Goal: Task Accomplishment & Management: Complete application form

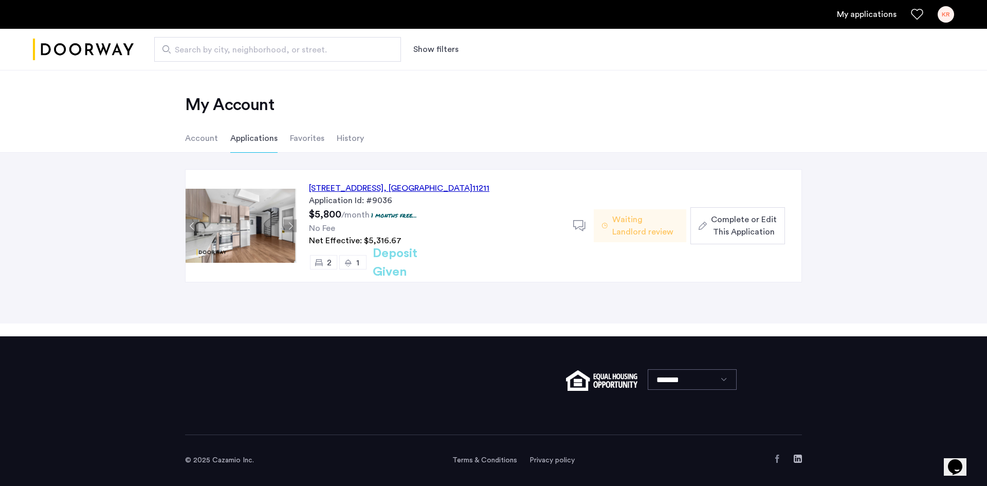
click at [742, 232] on span "Complete or Edit This Application" at bounding box center [744, 225] width 66 height 25
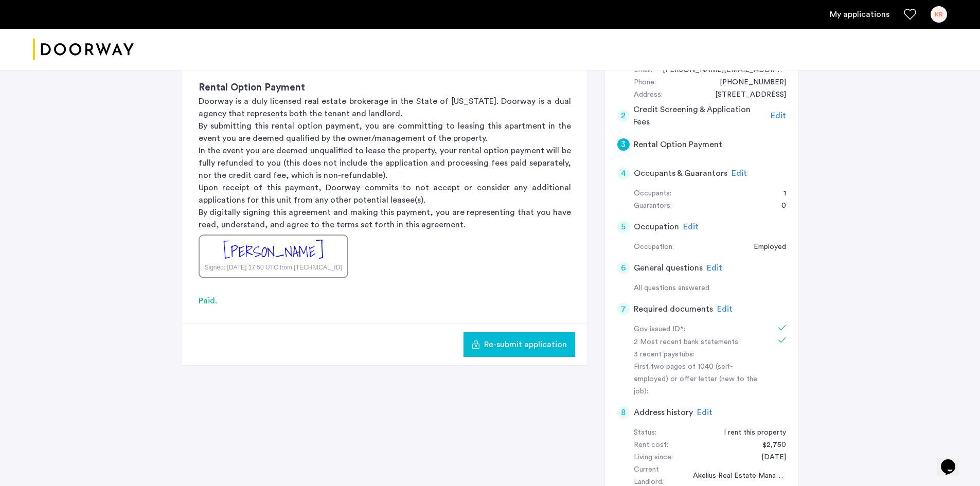
scroll to position [131, 0]
click at [721, 304] on span "Edit" at bounding box center [724, 308] width 15 height 8
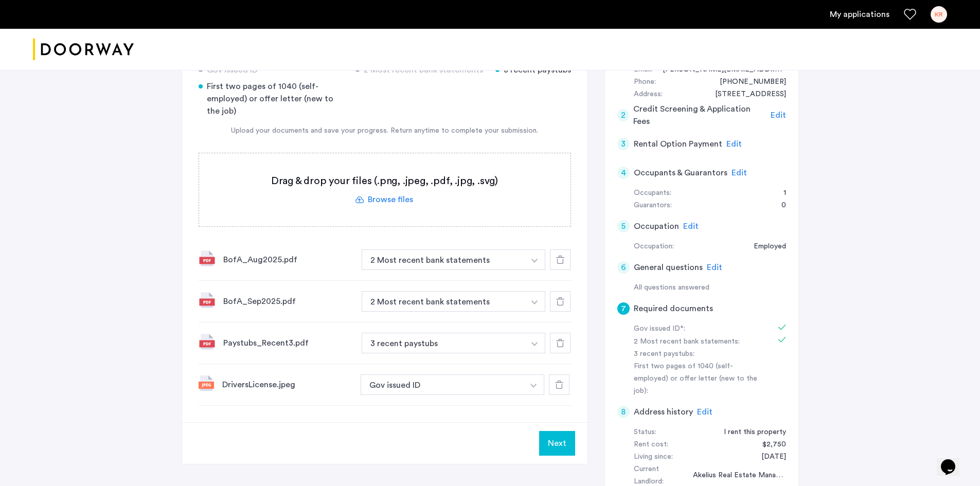
click at [562, 260] on icon at bounding box center [560, 260] width 8 height 8
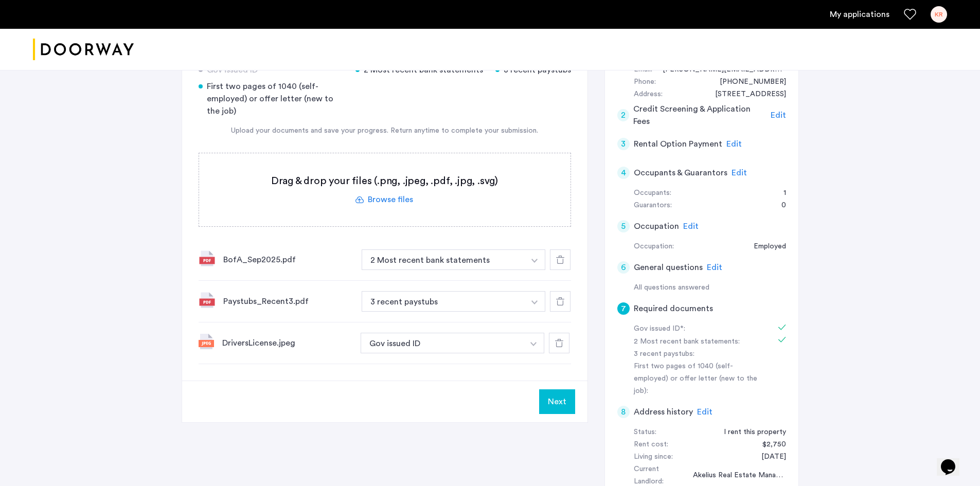
click at [562, 260] on icon at bounding box center [560, 260] width 8 height 8
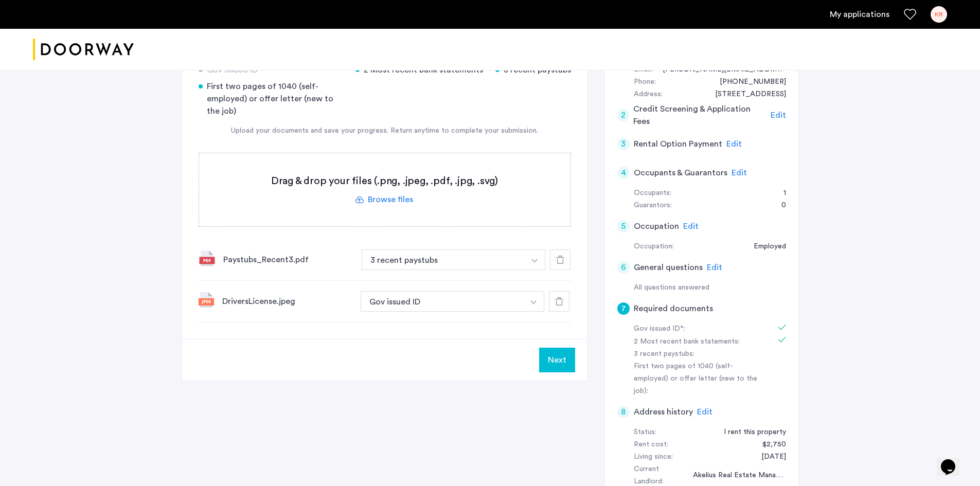
click at [384, 202] on label at bounding box center [384, 189] width 371 height 73
click at [0, 0] on input "file" at bounding box center [0, 0] width 0 height 0
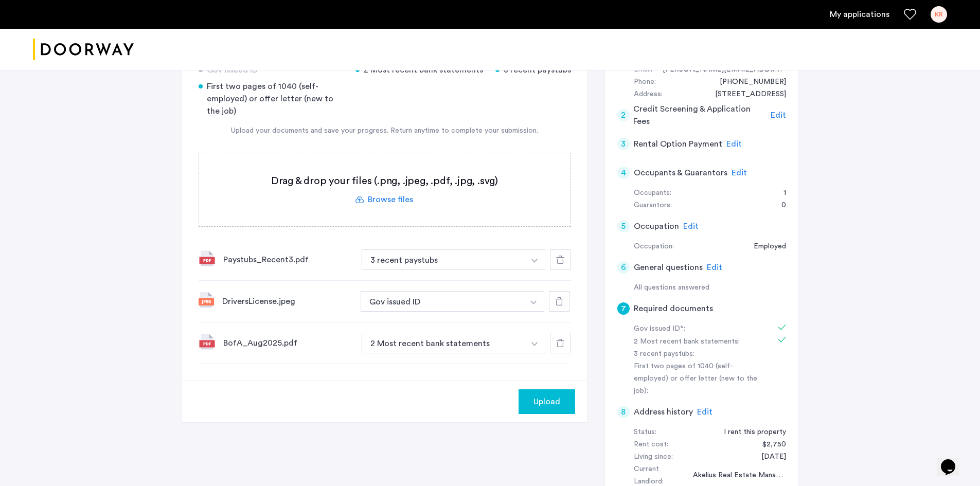
click at [407, 195] on label at bounding box center [384, 189] width 371 height 73
click at [0, 0] on input "file" at bounding box center [0, 0] width 0 height 0
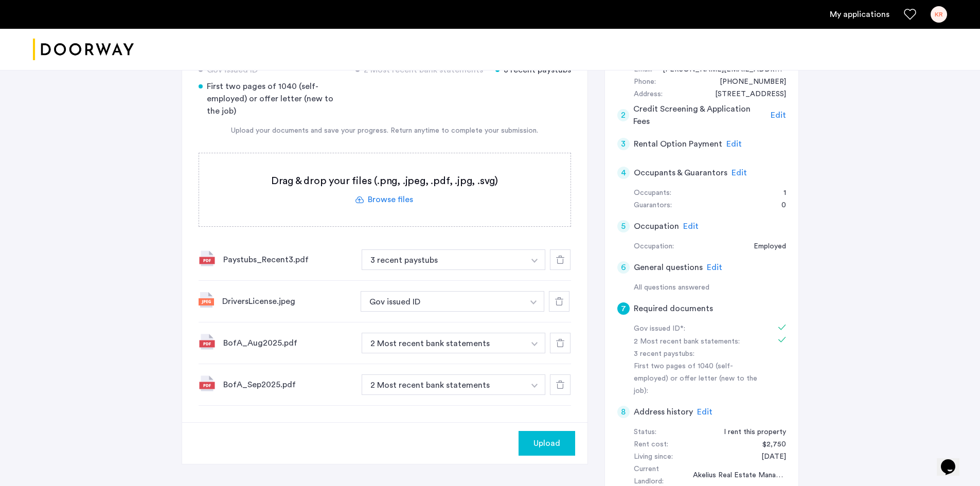
click at [535, 436] on button "Upload" at bounding box center [546, 443] width 57 height 25
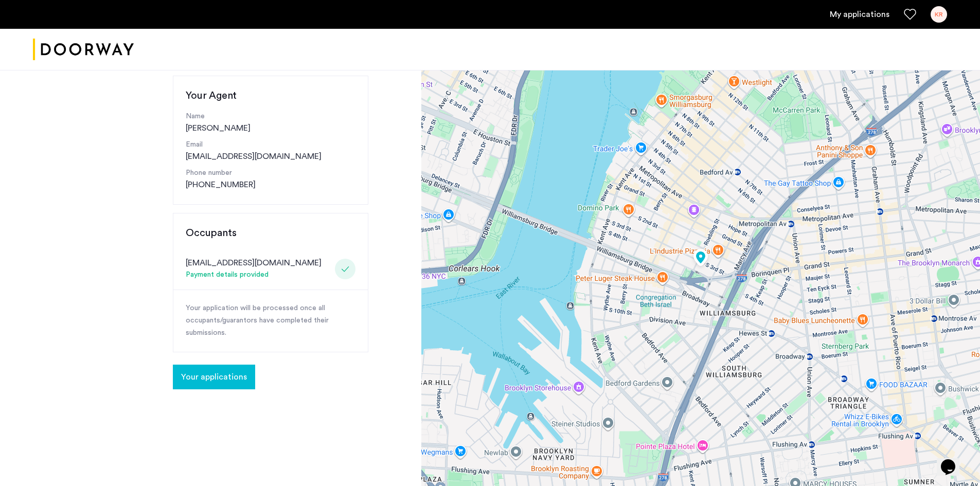
scroll to position [89, 0]
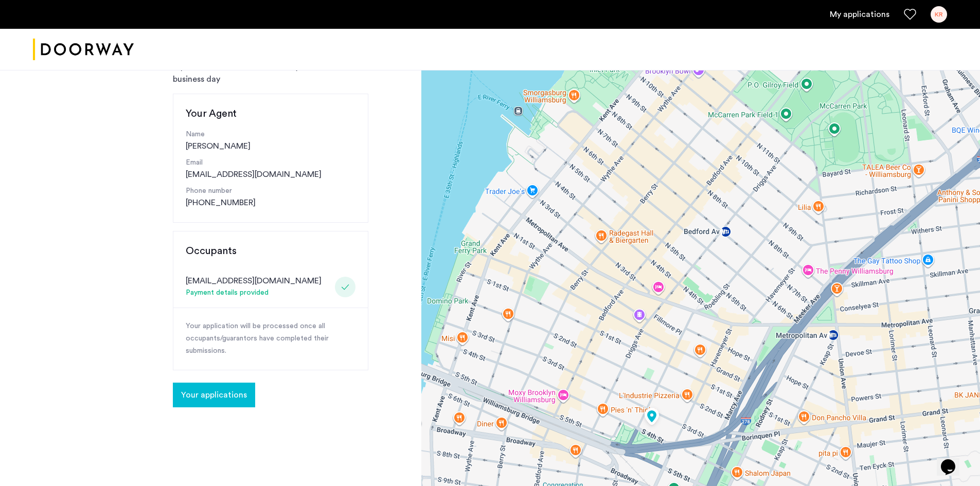
drag, startPoint x: 734, startPoint y: 206, endPoint x: 674, endPoint y: 366, distance: 170.7
click at [674, 366] on div at bounding box center [700, 288] width 559 height 617
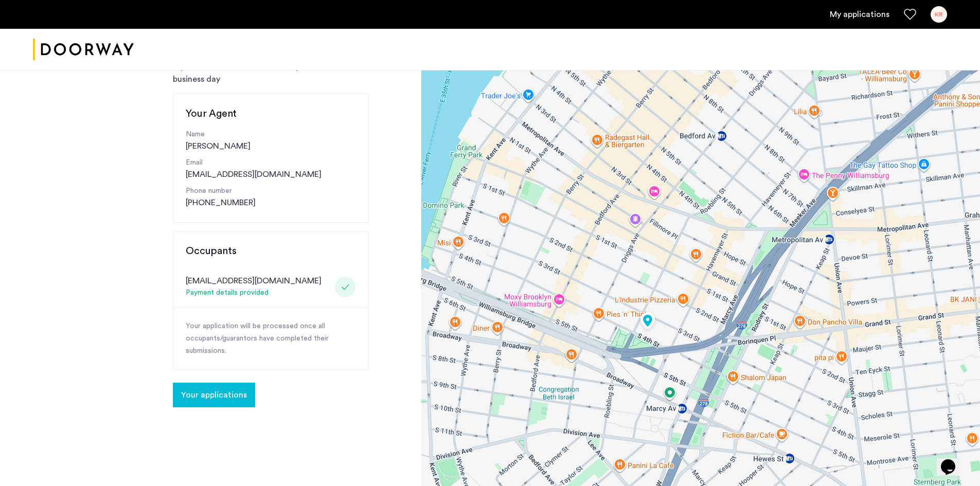
drag, startPoint x: 624, startPoint y: 224, endPoint x: 621, endPoint y: 134, distance: 89.5
click at [621, 134] on div at bounding box center [700, 288] width 559 height 617
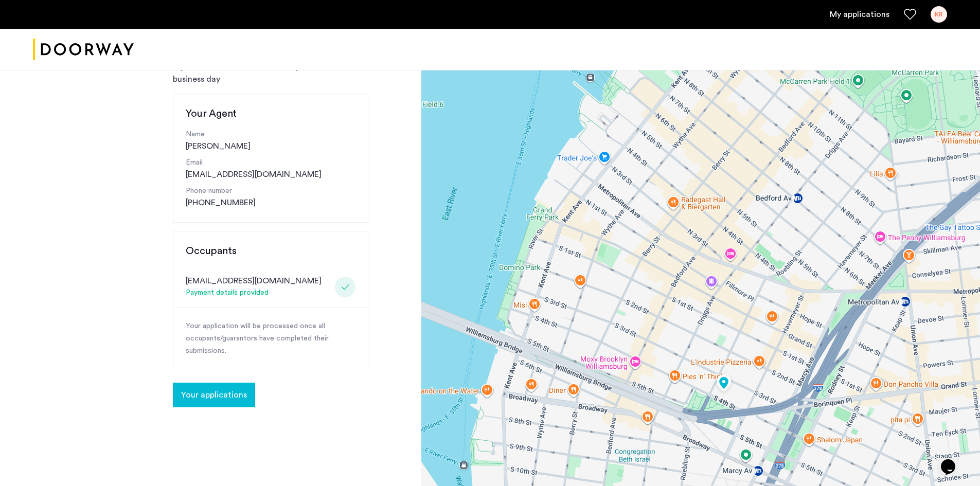
drag, startPoint x: 618, startPoint y: 397, endPoint x: 697, endPoint y: 477, distance: 112.4
click at [697, 477] on div at bounding box center [700, 288] width 559 height 617
